Goal: Transaction & Acquisition: Purchase product/service

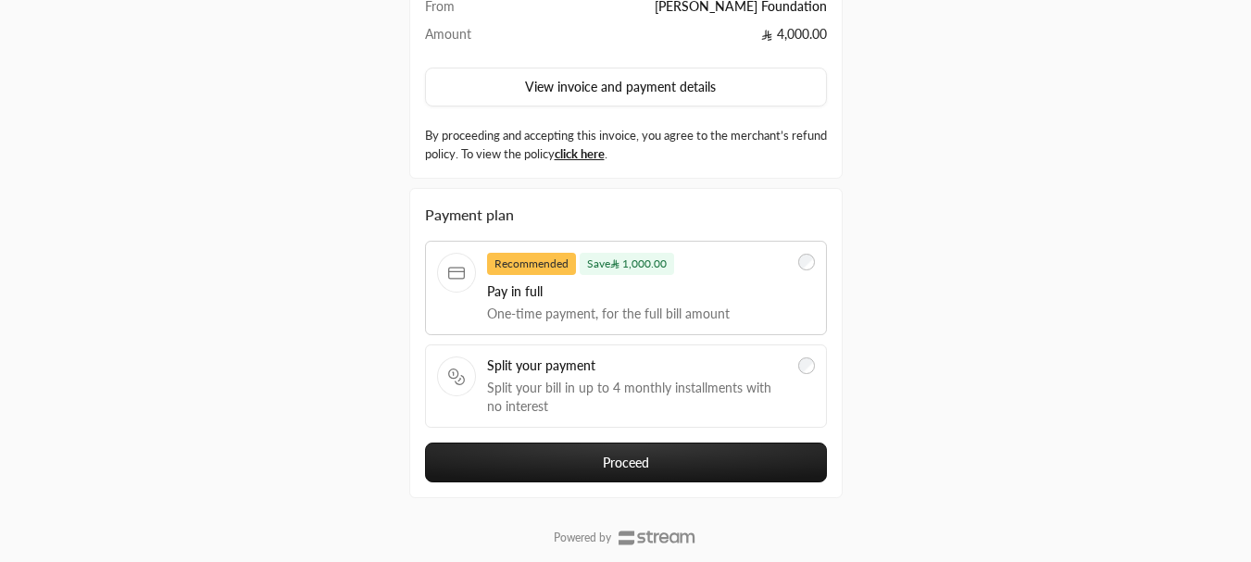
scroll to position [185, 0]
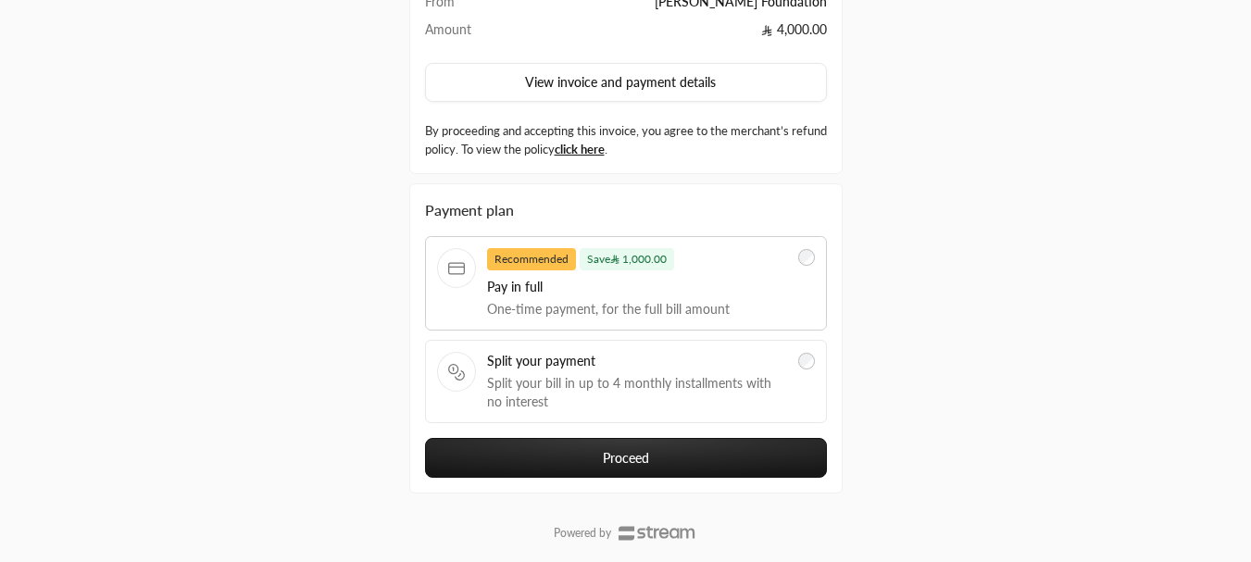
click at [577, 463] on button "Proceed" at bounding box center [626, 458] width 402 height 40
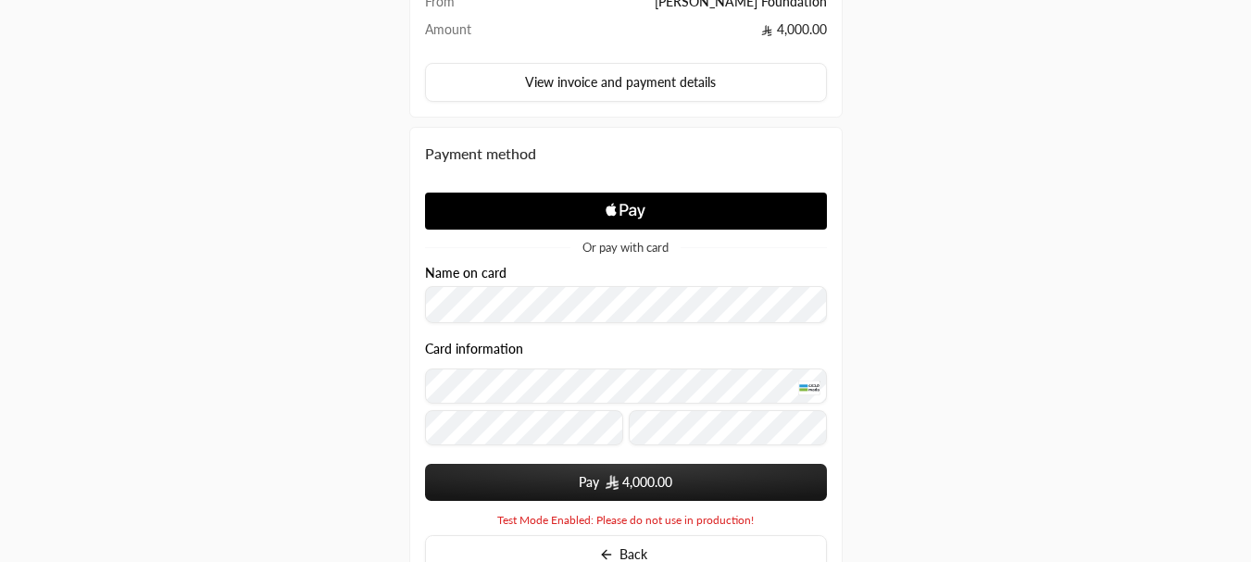
click at [595, 475] on button "Pay 4,000.00" at bounding box center [626, 482] width 402 height 37
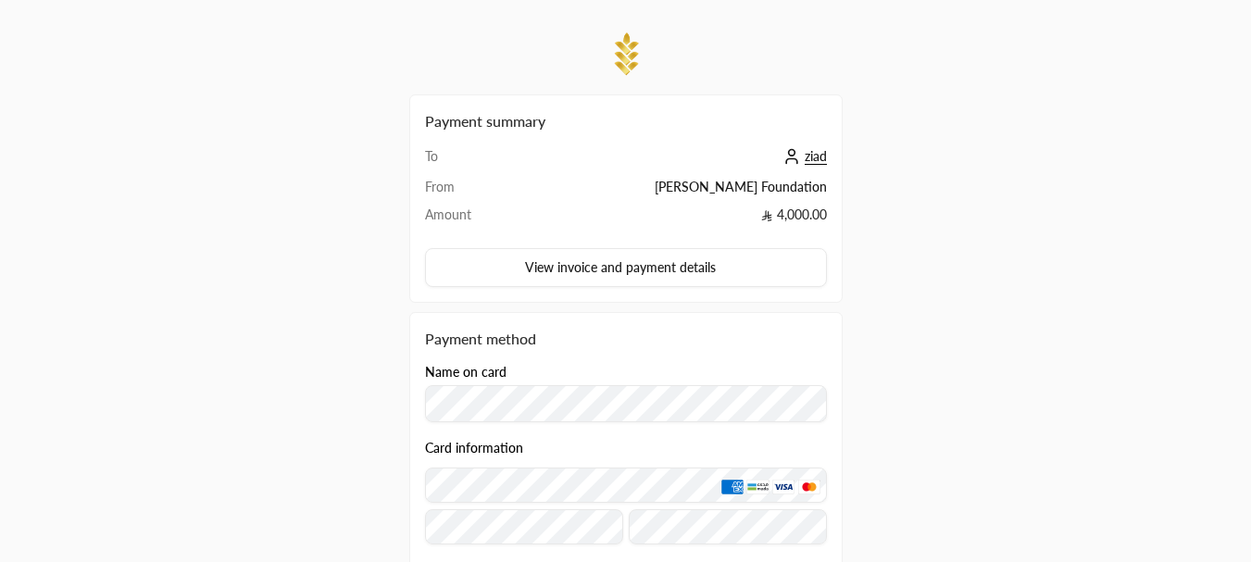
scroll to position [185, 0]
